Goal: Task Accomplishment & Management: Complete application form

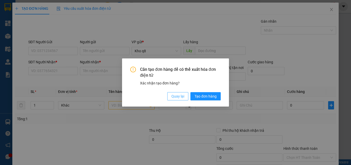
click at [181, 97] on span "Quay lại" at bounding box center [177, 96] width 13 height 6
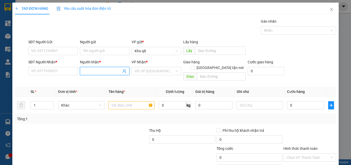
click at [98, 69] on input "Người nhận *" at bounding box center [102, 71] width 38 height 6
type input "[PERSON_NAME]"
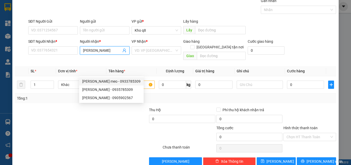
scroll to position [25, 0]
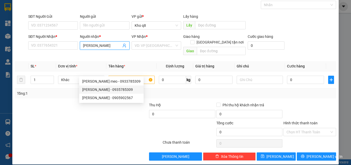
click at [108, 89] on div "[PERSON_NAME] - 0935785309" at bounding box center [111, 90] width 58 height 6
type input "0935785309"
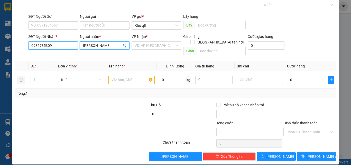
type input "[PERSON_NAME]"
click at [56, 42] on input "0935785309" at bounding box center [53, 45] width 50 height 8
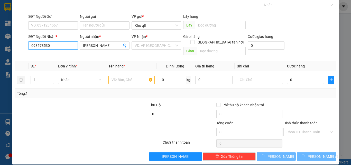
type input "0935785309"
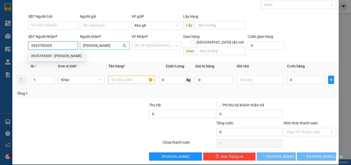
scroll to position [0, 0]
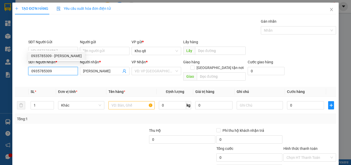
click at [63, 56] on div "0935785309 - [PERSON_NAME]" at bounding box center [56, 56] width 51 height 6
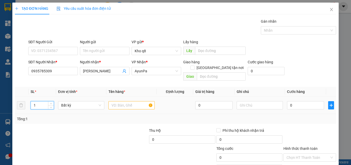
click at [37, 101] on input "1" at bounding box center [42, 105] width 23 height 8
type input "2"
click at [115, 101] on input "text" at bounding box center [131, 105] width 46 height 8
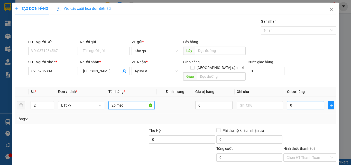
type input "2b meo"
click at [290, 101] on input "0" at bounding box center [305, 105] width 37 height 8
type input "1"
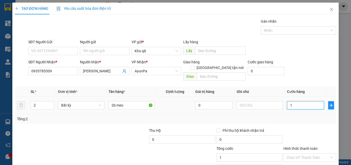
type input "16"
type input "160"
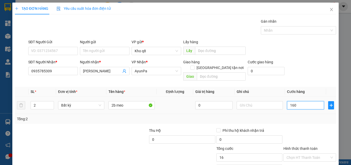
type input "160"
type input "160.000"
click at [310, 101] on input "160.000" at bounding box center [305, 105] width 37 height 8
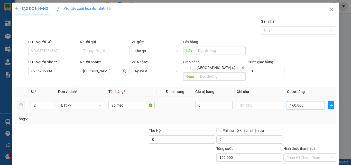
type input "1"
type input "14"
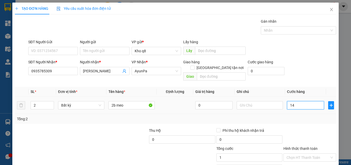
type input "14"
type input "140"
type input "140.000"
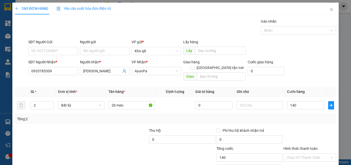
type input "140.000"
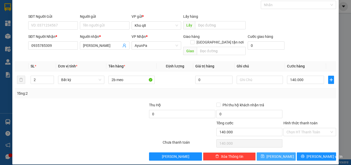
click at [272, 152] on button "[PERSON_NAME]" at bounding box center [275, 156] width 39 height 8
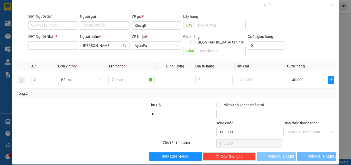
type input "1"
type input "0"
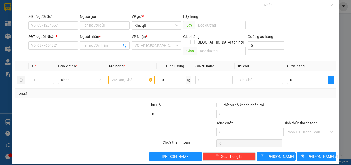
scroll to position [0, 0]
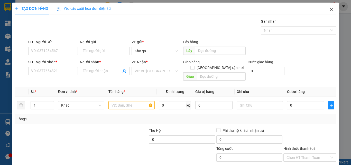
click at [329, 9] on icon "close" at bounding box center [331, 9] width 4 height 4
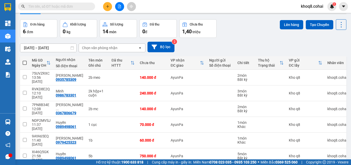
scroll to position [24, 0]
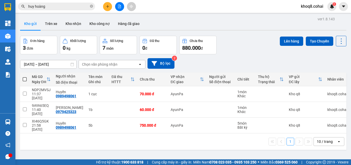
click at [55, 6] on input "huy hoàng" at bounding box center [58, 7] width 61 height 6
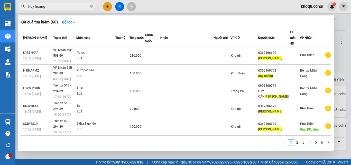
click at [55, 6] on input "huy hoàng" at bounding box center [58, 7] width 61 height 6
type input "h"
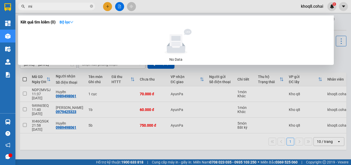
type input "m"
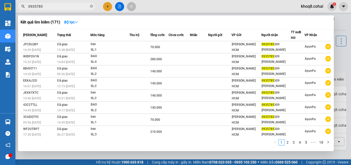
type input "0935785"
